Goal: Task Accomplishment & Management: Manage account settings

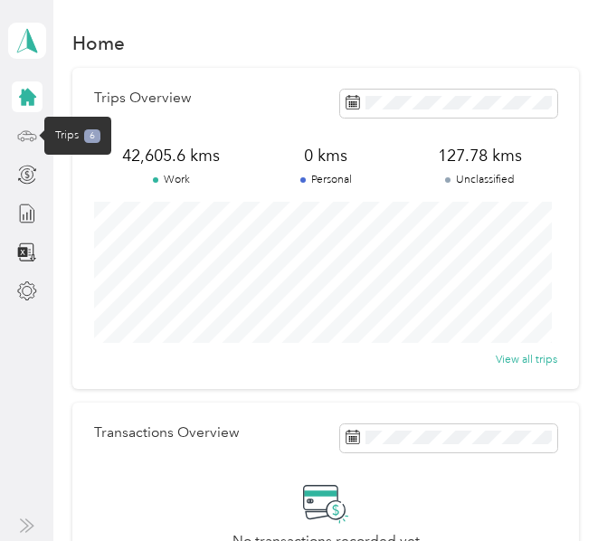
click at [29, 138] on icon at bounding box center [27, 136] width 20 height 20
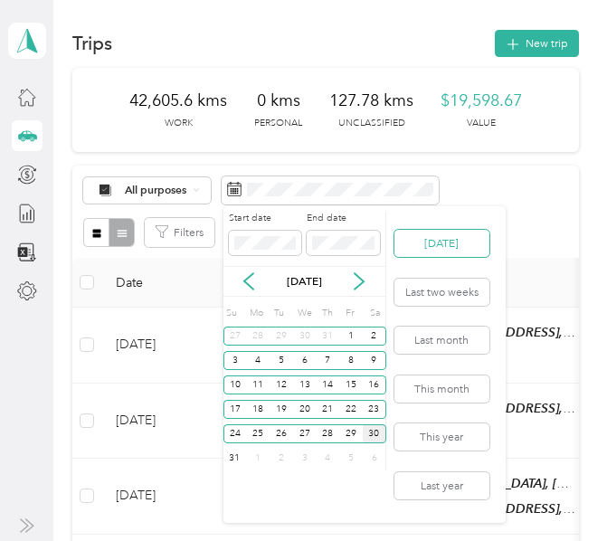
click at [452, 245] on button "[DATE]" at bounding box center [442, 243] width 95 height 27
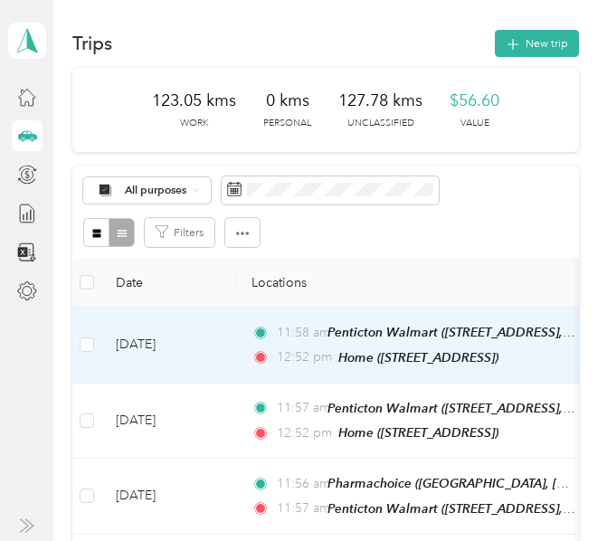
click at [224, 350] on td "[DATE]" at bounding box center [169, 346] width 136 height 76
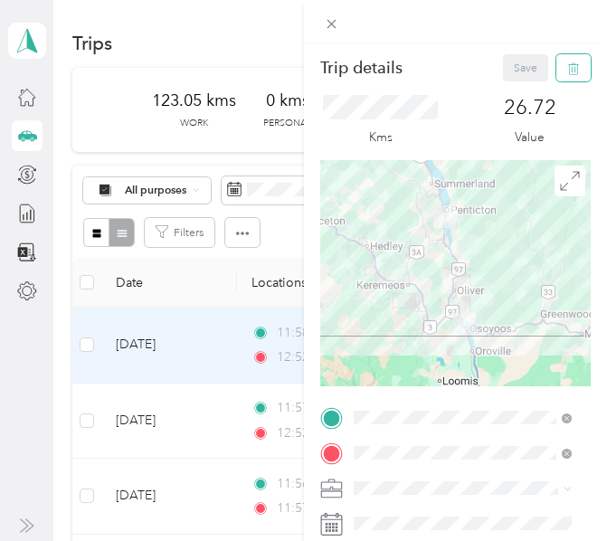
click at [567, 73] on icon "button" at bounding box center [573, 68] width 13 height 13
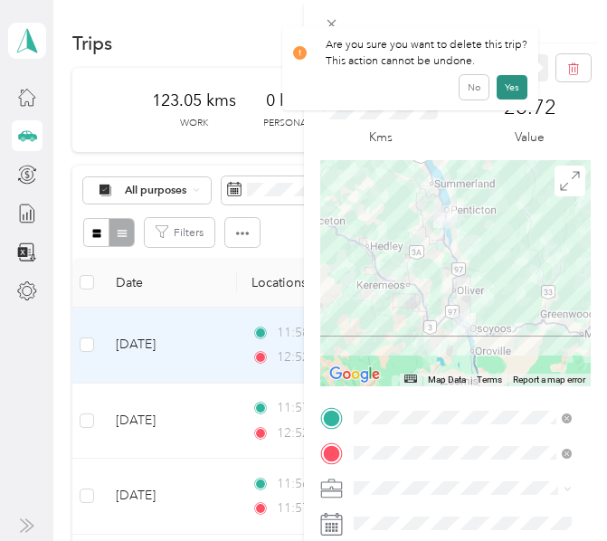
click at [509, 87] on button "Yes" at bounding box center [512, 87] width 31 height 24
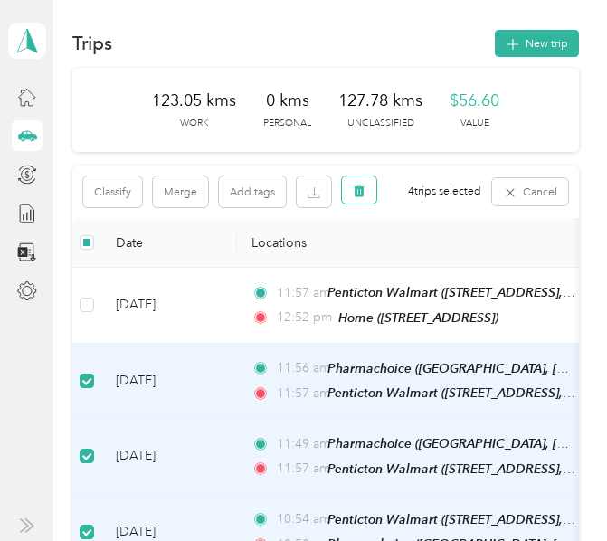
click at [362, 183] on button "button" at bounding box center [359, 189] width 34 height 27
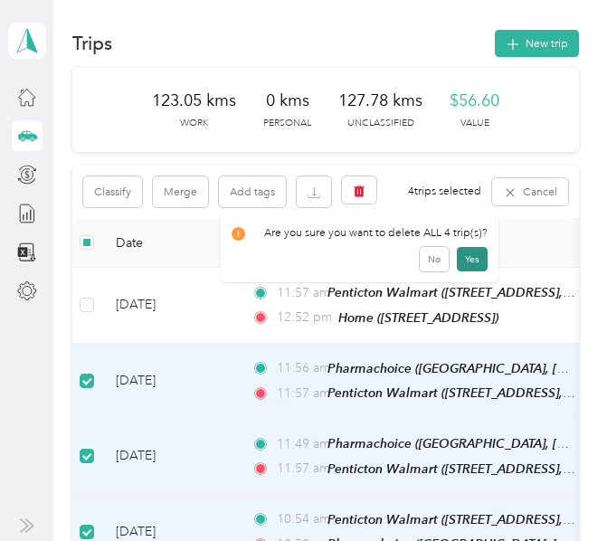
click at [468, 257] on button "Yes" at bounding box center [472, 259] width 31 height 24
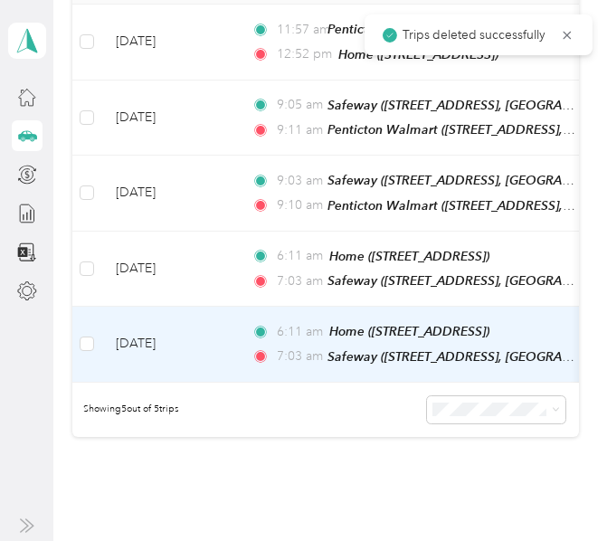
scroll to position [271, 0]
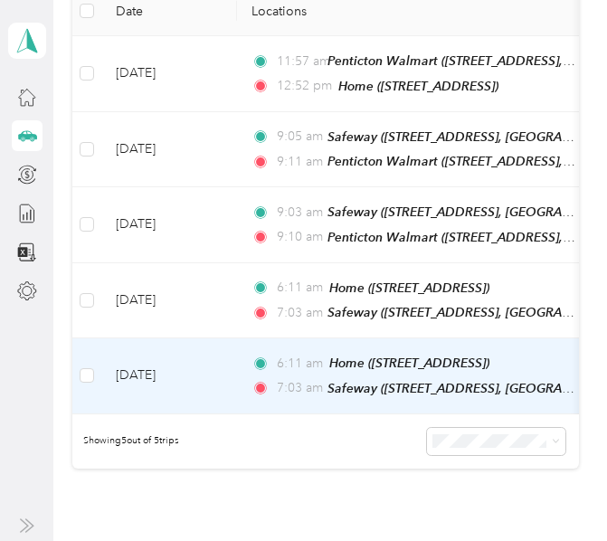
click at [222, 366] on td "[DATE]" at bounding box center [169, 376] width 136 height 76
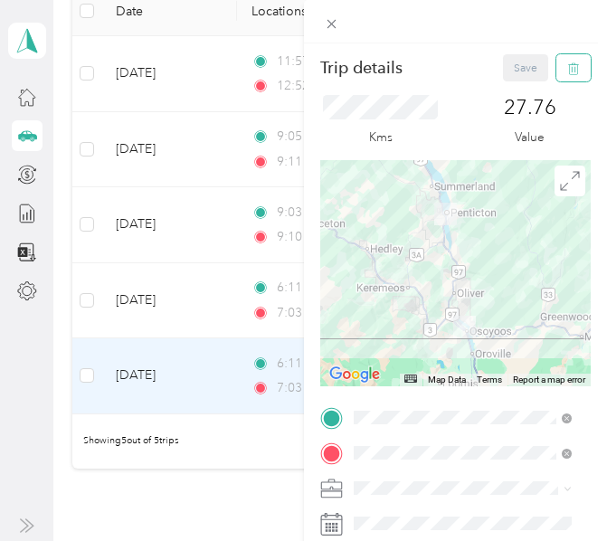
click at [569, 64] on button "button" at bounding box center [574, 67] width 34 height 27
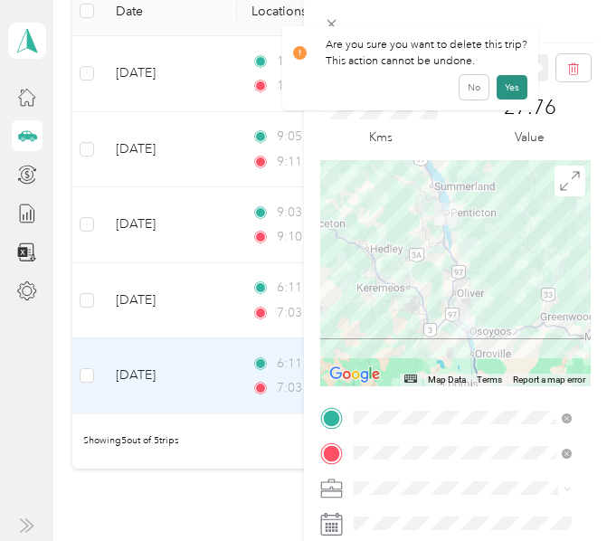
click at [514, 86] on button "Yes" at bounding box center [512, 87] width 31 height 24
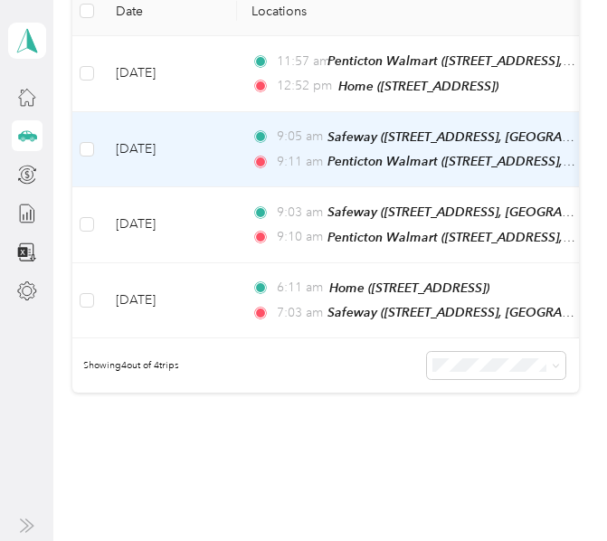
click at [230, 146] on td "[DATE]" at bounding box center [169, 150] width 136 height 76
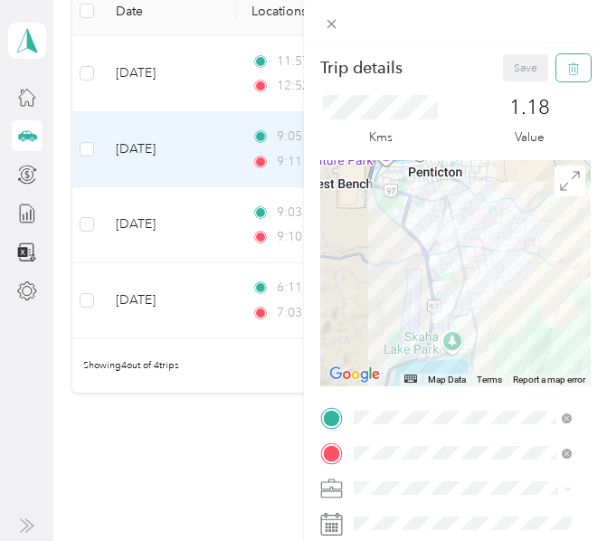
click at [574, 68] on button "button" at bounding box center [574, 67] width 34 height 27
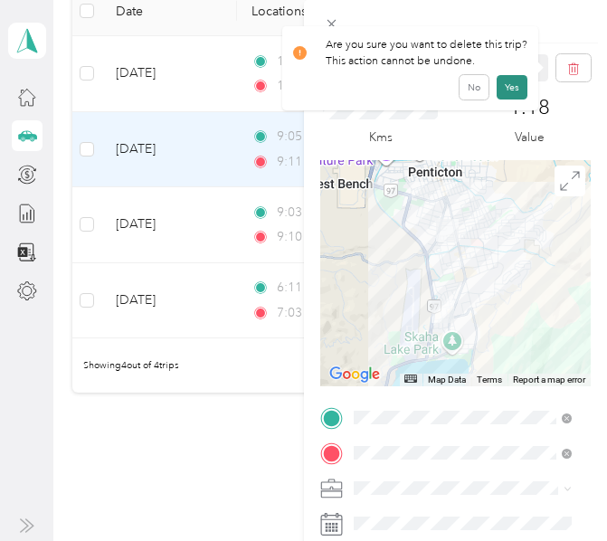
click at [510, 90] on button "Yes" at bounding box center [512, 87] width 31 height 24
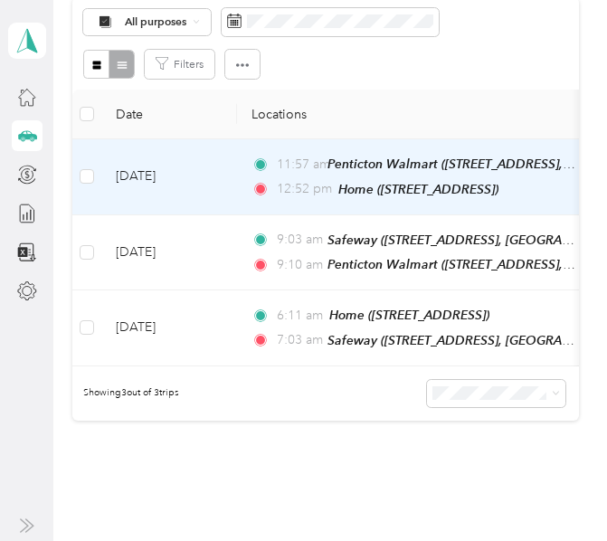
scroll to position [90, 0]
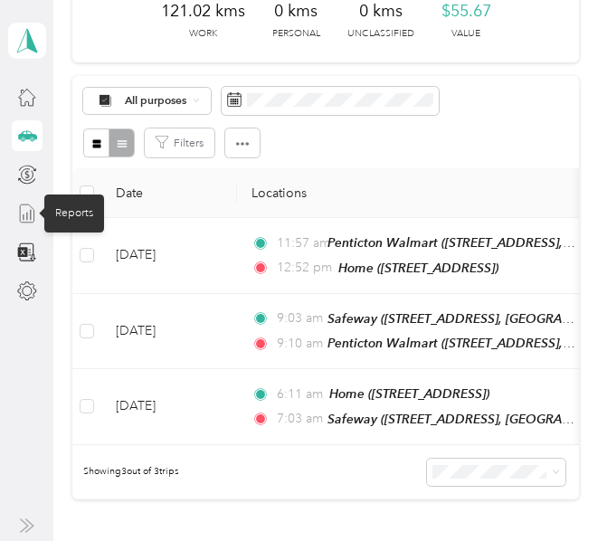
click at [30, 212] on line at bounding box center [30, 215] width 0 height 10
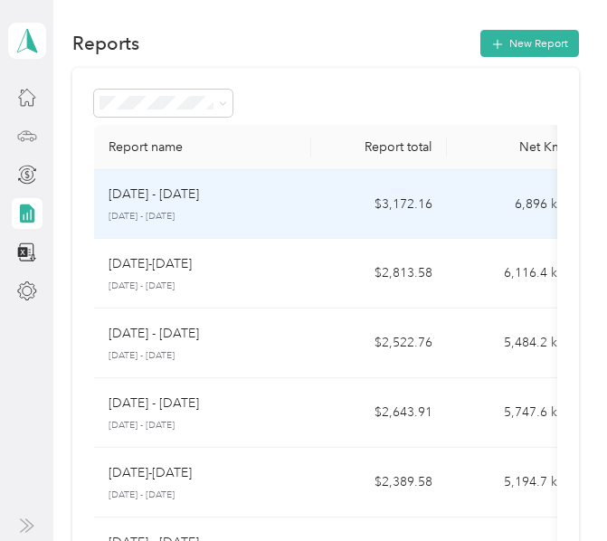
click at [160, 201] on p "[DATE] - [DATE]" at bounding box center [154, 195] width 90 height 20
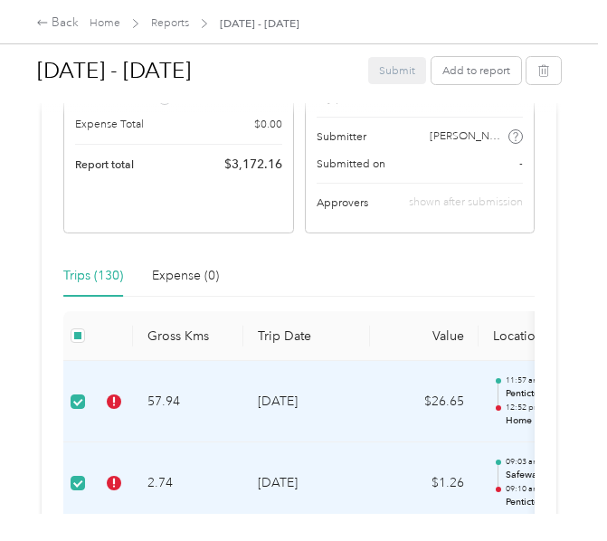
scroll to position [452, 0]
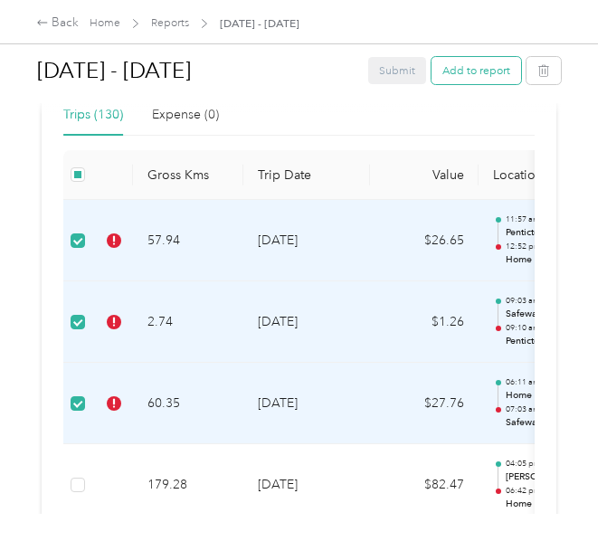
click at [457, 78] on button "Add to report" at bounding box center [477, 70] width 90 height 27
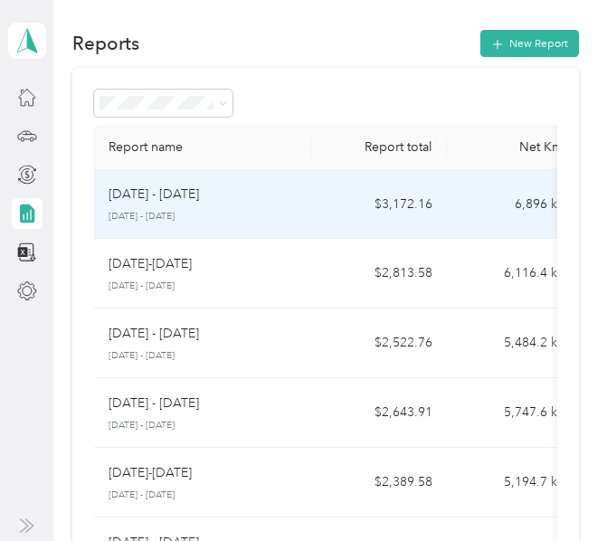
click at [177, 211] on p "[DATE] - [DATE]" at bounding box center [203, 217] width 188 height 14
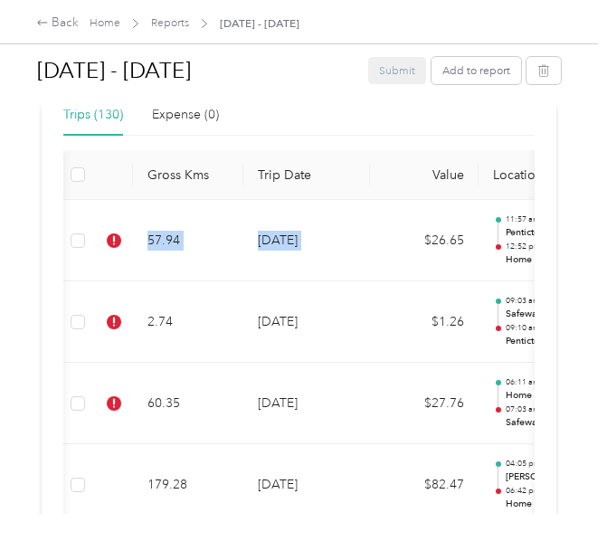
scroll to position [0, 145]
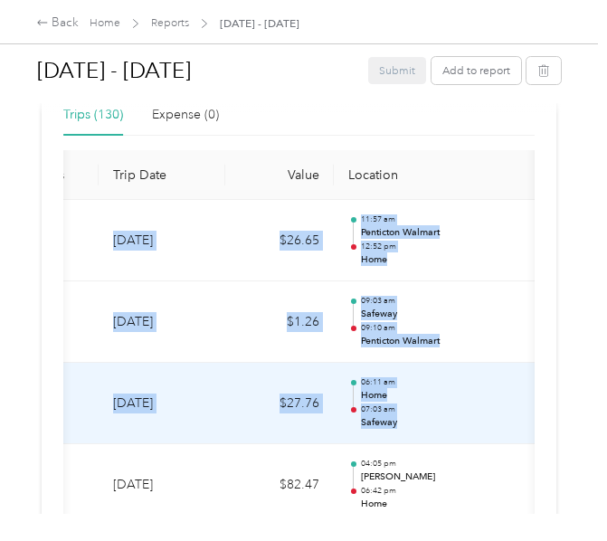
drag, startPoint x: 132, startPoint y: 229, endPoint x: 459, endPoint y: 423, distance: 379.8
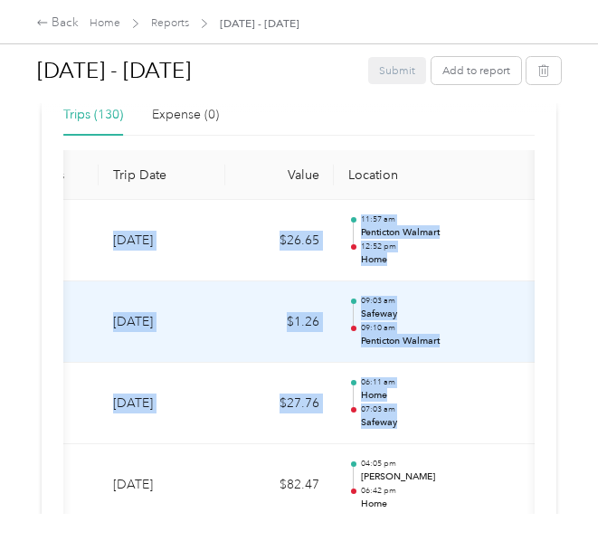
copy tbody "57.94 [DATE] $26.65 11:57 am Penticton Walmart 12:52 pm Home GPS [PERSON_NAME] …"
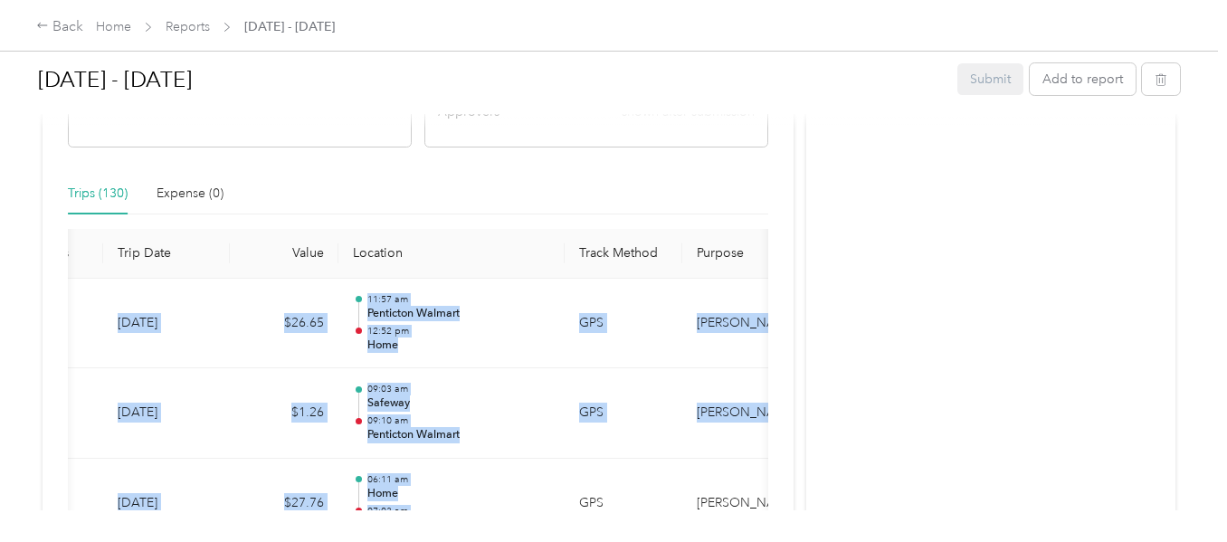
scroll to position [633, 0]
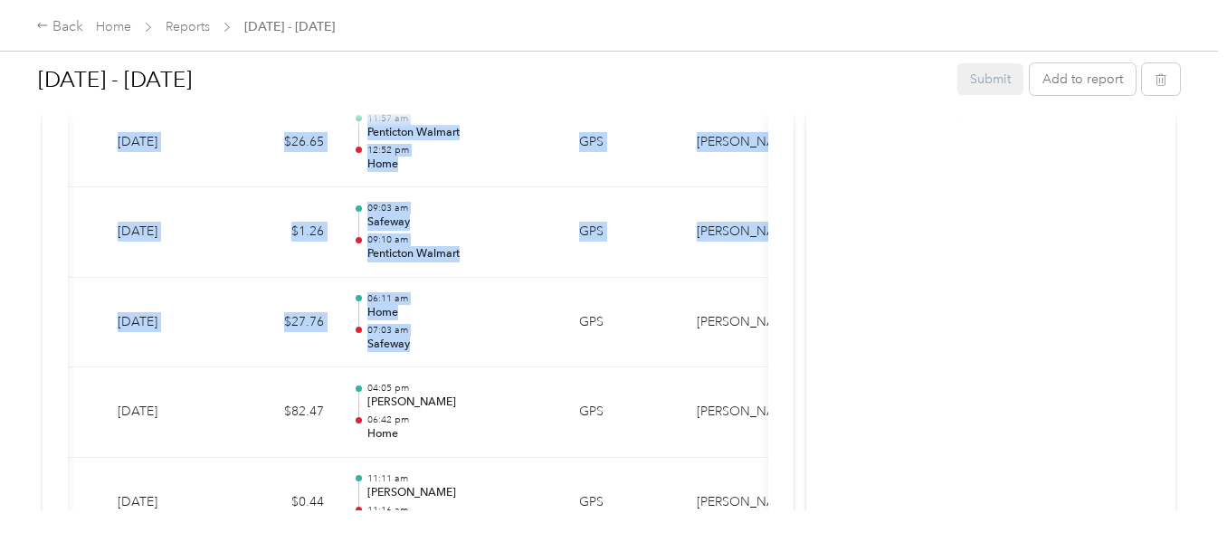
click at [17, 322] on div "[DATE] - [DATE] Submit Add to report Due [DATE]. Submit this report by [DATE] 3…" at bounding box center [609, 255] width 1218 height 510
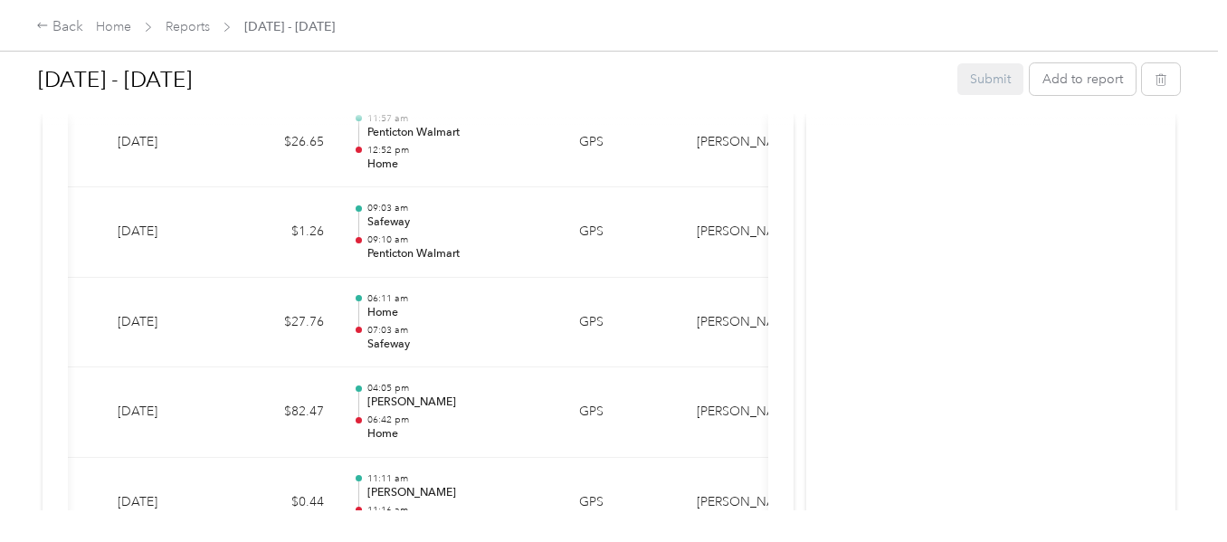
click at [17, 322] on div "[DATE] - [DATE] Submit Add to report Due [DATE]. Submit this report by [DATE] 3…" at bounding box center [609, 255] width 1218 height 510
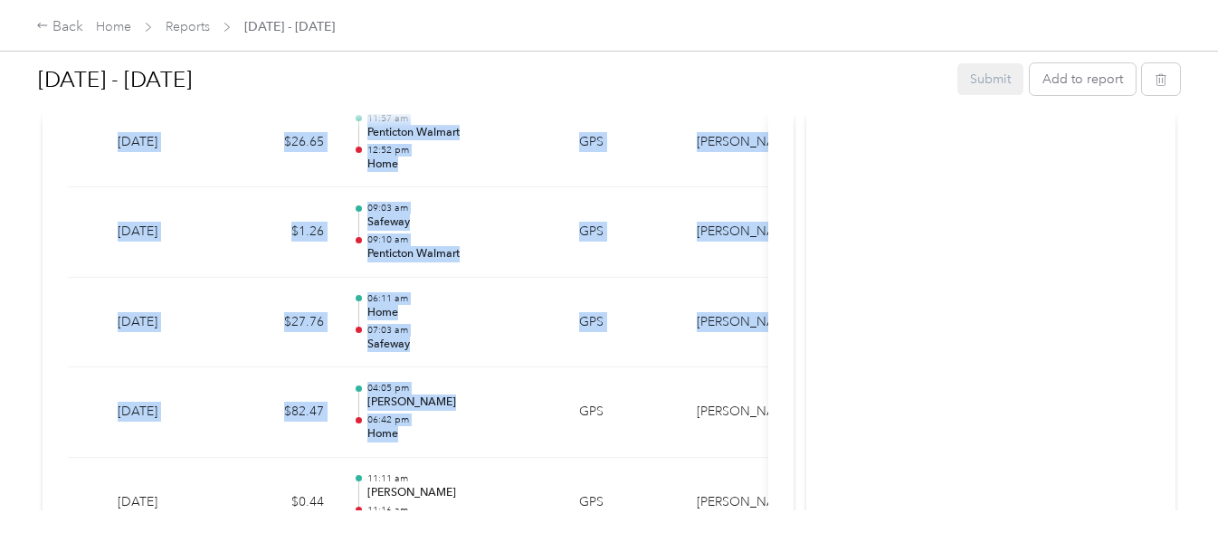
scroll to position [0, 0]
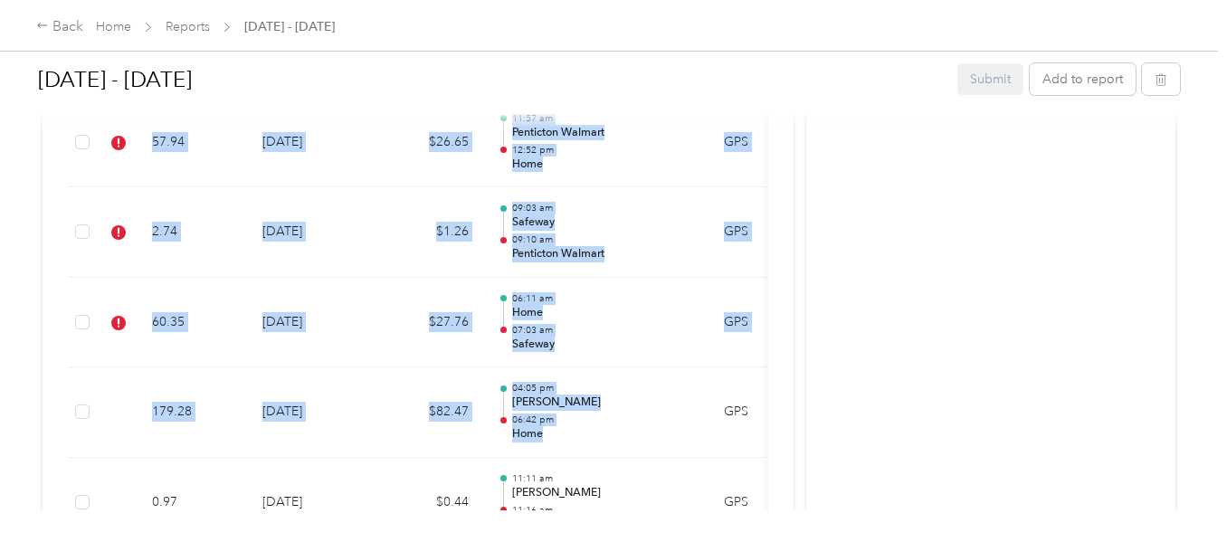
drag, startPoint x: 529, startPoint y: 442, endPoint x: 0, endPoint y: 378, distance: 533.2
click at [0, 378] on div "[DATE] - [DATE] Submit Add to report Due [DATE]. Submit this report by [DATE] 3…" at bounding box center [609, 255] width 1218 height 510
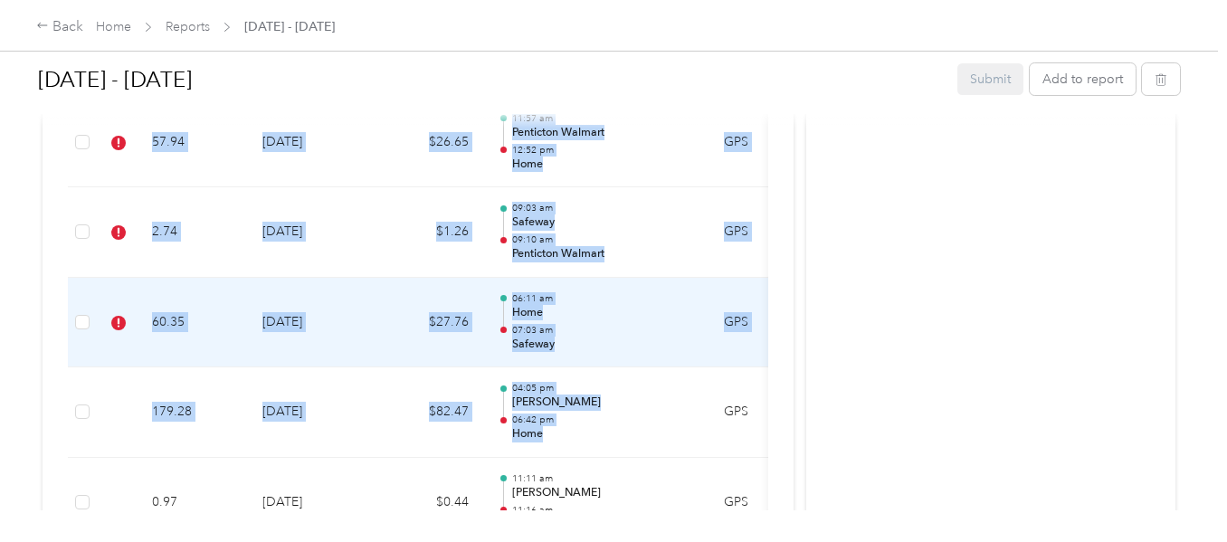
click at [140, 353] on td "60.35" at bounding box center [193, 323] width 110 height 90
click at [122, 385] on div at bounding box center [613, 271] width 1227 height 542
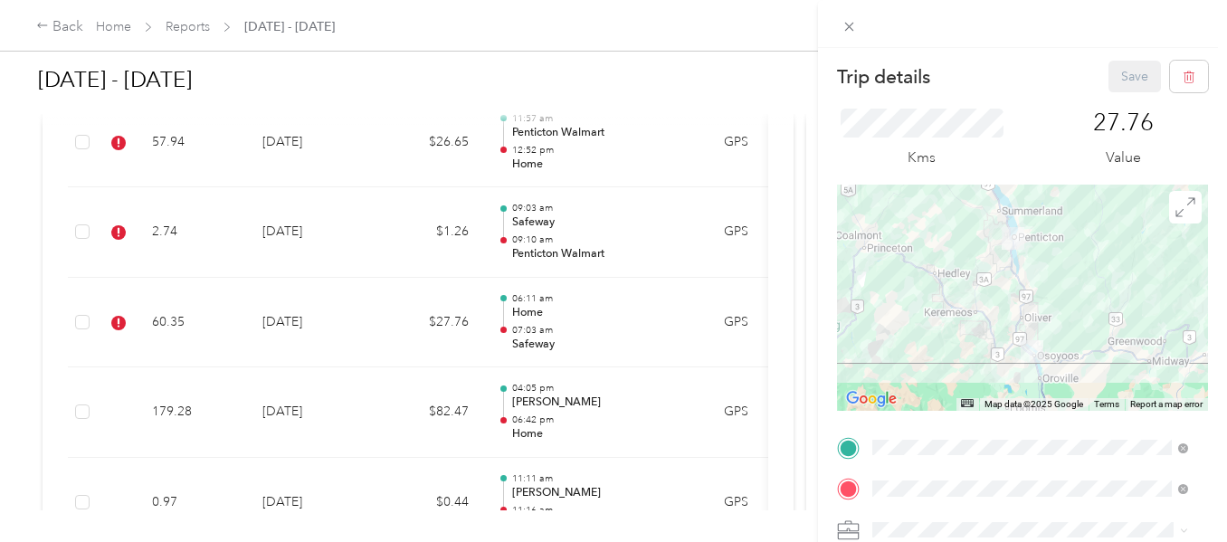
click at [581, 348] on div "Trip details Save This trip cannot be edited because it is either under review,…" at bounding box center [613, 271] width 1227 height 542
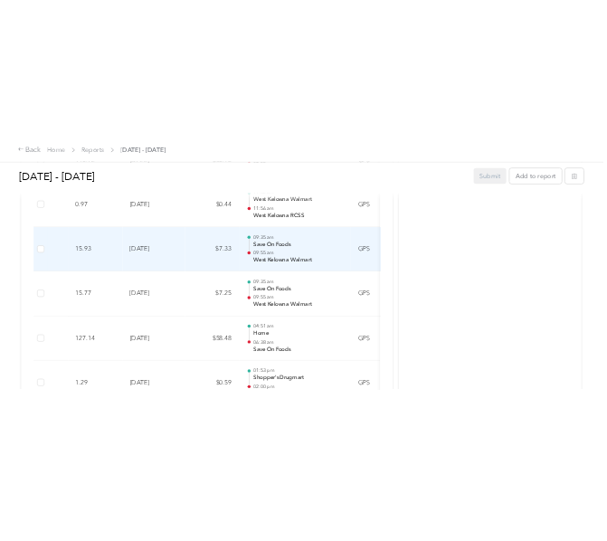
scroll to position [1538, 0]
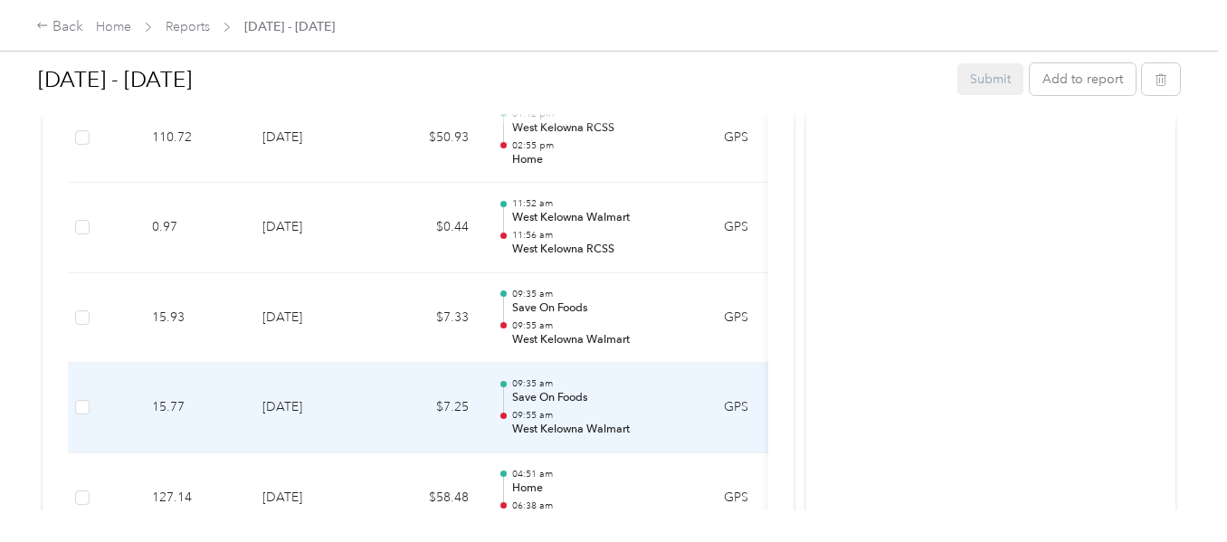
click at [518, 406] on div "09:35 am Save On Foods 09:55 am West Kelowna Walmart" at bounding box center [603, 407] width 183 height 61
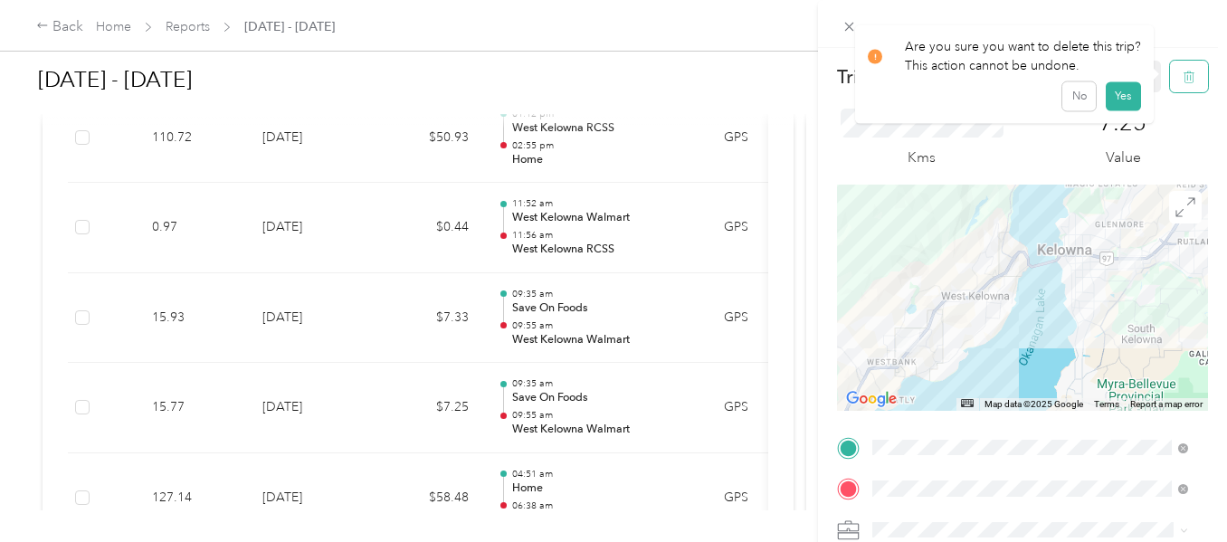
click at [606, 73] on icon "button" at bounding box center [1189, 77] width 11 height 12
click at [606, 97] on button "Yes" at bounding box center [1122, 98] width 35 height 29
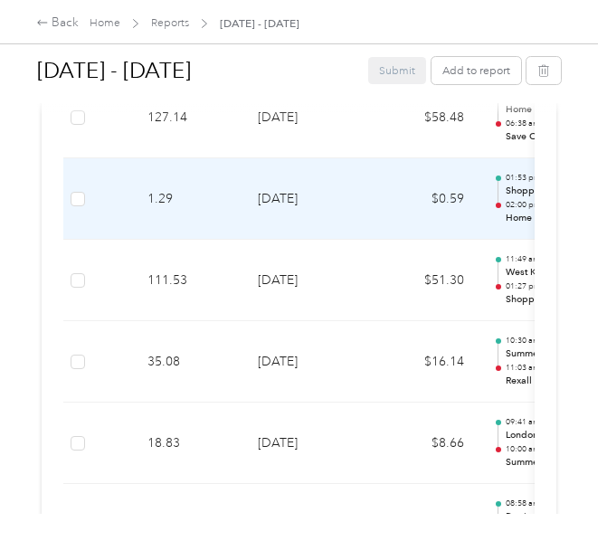
scroll to position [1719, 0]
